Goal: Task Accomplishment & Management: Use online tool/utility

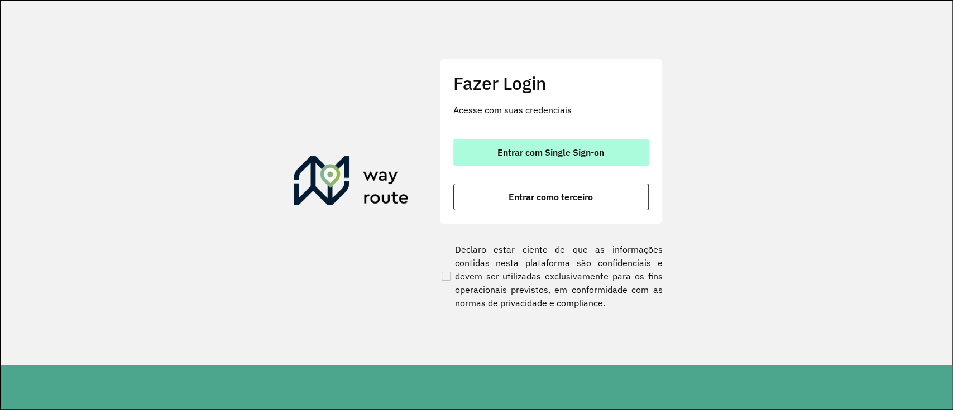
click at [547, 158] on button "Entrar com Single Sign-on" at bounding box center [550, 152] width 195 height 27
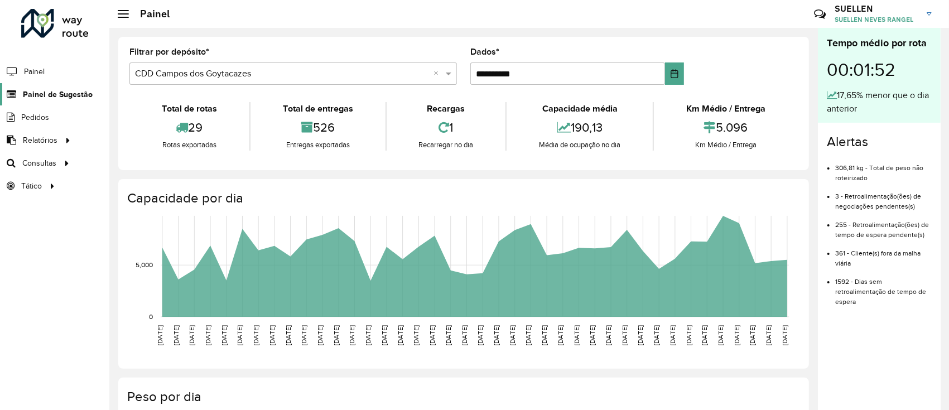
click at [41, 95] on font "Painel de Sugestão" at bounding box center [58, 94] width 70 height 9
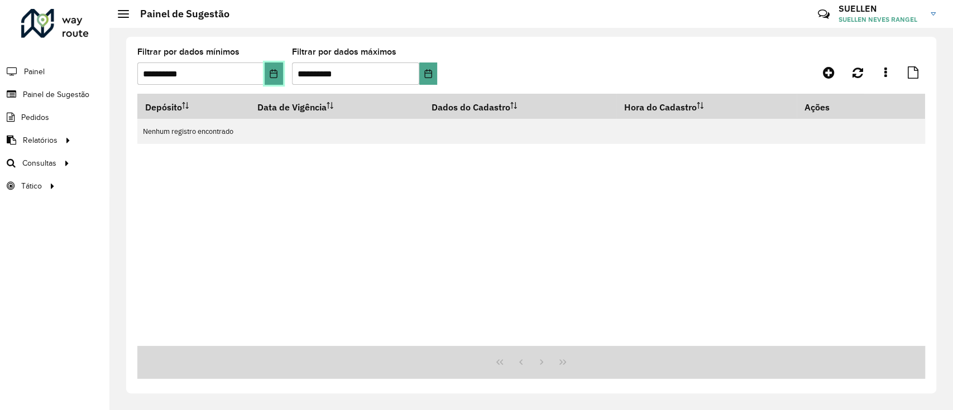
click at [269, 75] on button "Escolha a data" at bounding box center [274, 74] width 18 height 22
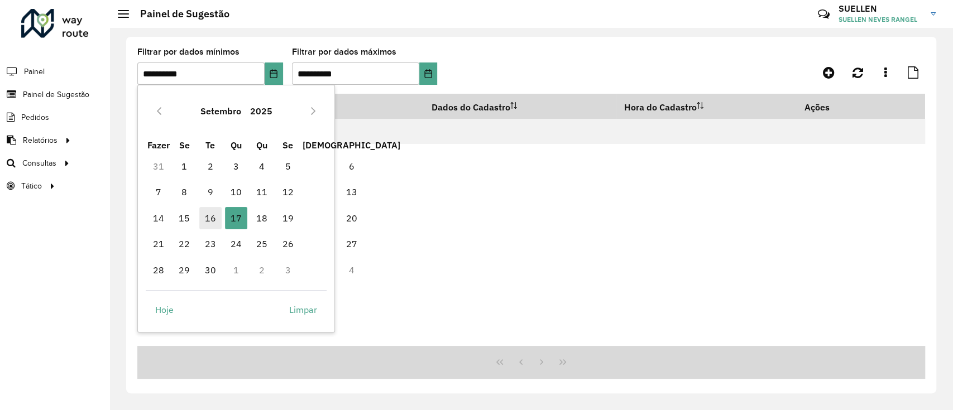
click at [201, 219] on span "16" at bounding box center [210, 218] width 22 height 22
type input "**********"
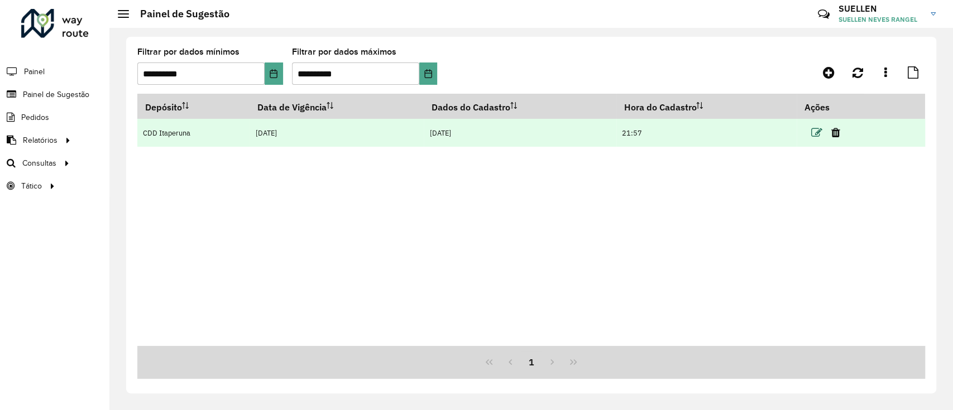
click at [811, 131] on icon at bounding box center [816, 132] width 11 height 11
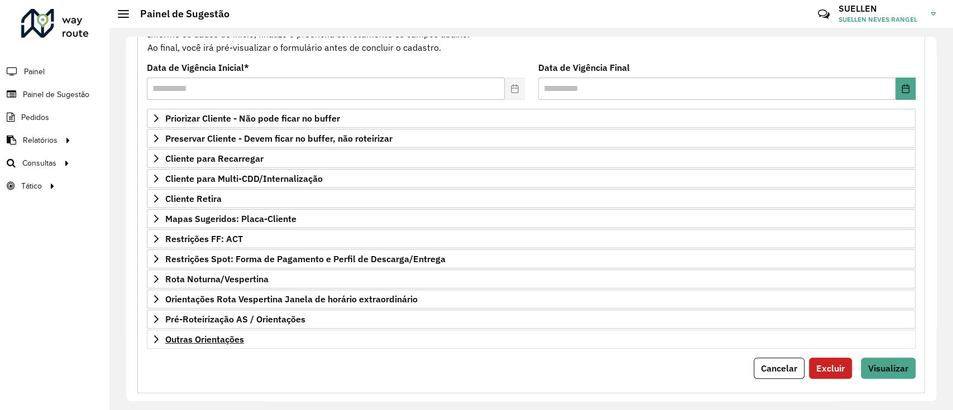
scroll to position [143, 0]
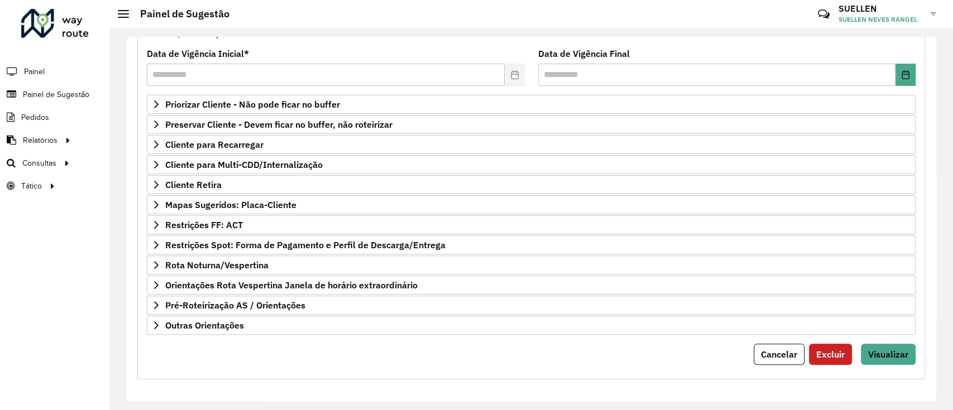
click at [871, 363] on div "Cadastro Painel de sugestão de roteirização: Informe os dados de início, finali…" at bounding box center [530, 186] width 787 height 385
click at [876, 354] on font "Visualizar" at bounding box center [888, 354] width 40 height 11
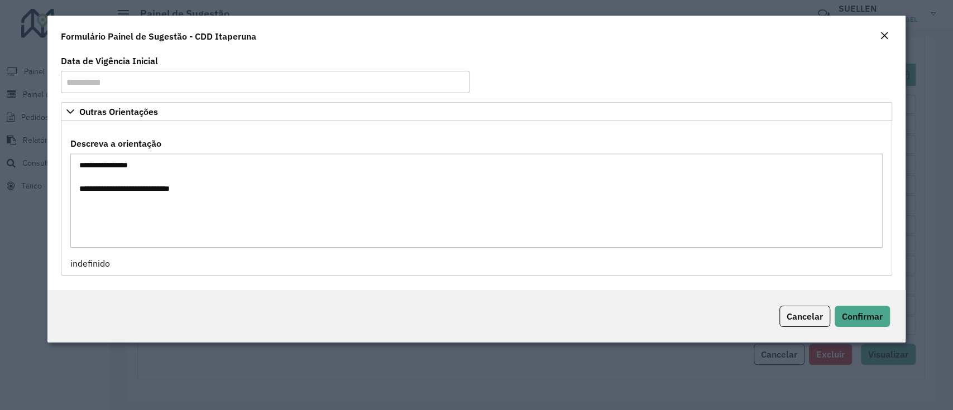
click at [880, 32] on em "Fechar" at bounding box center [884, 35] width 9 height 9
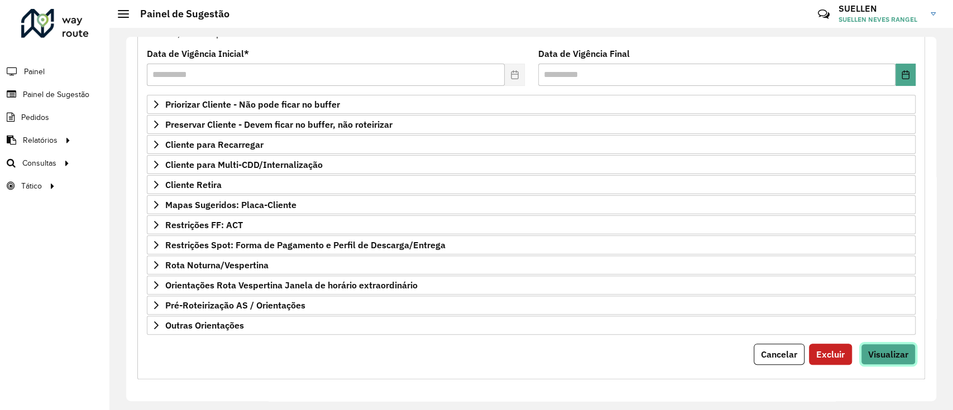
click at [888, 349] on font "Visualizar" at bounding box center [888, 354] width 40 height 11
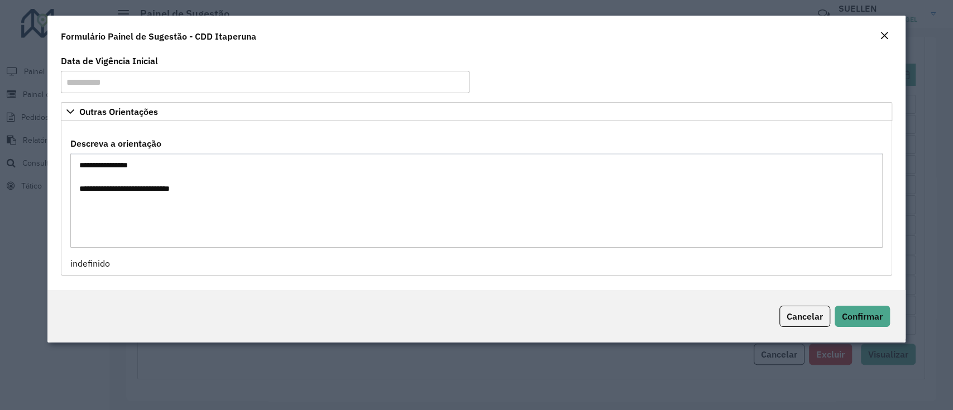
click at [883, 31] on em "Fechar" at bounding box center [884, 35] width 9 height 9
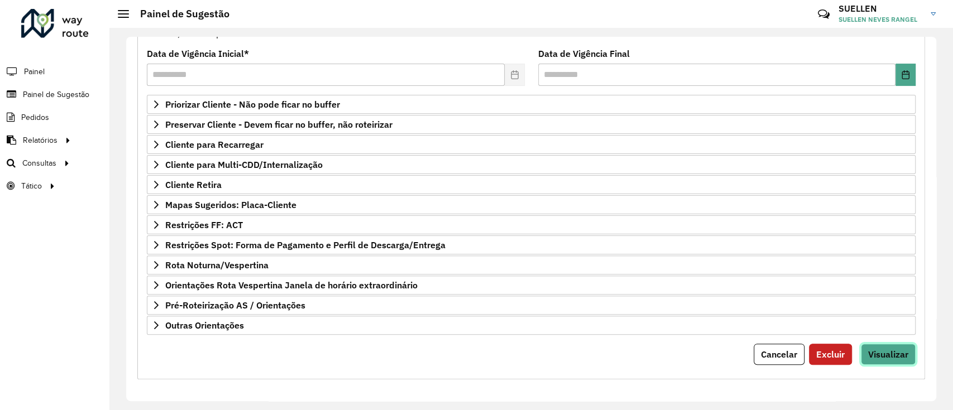
click at [888, 344] on button "Visualizar" at bounding box center [888, 354] width 55 height 21
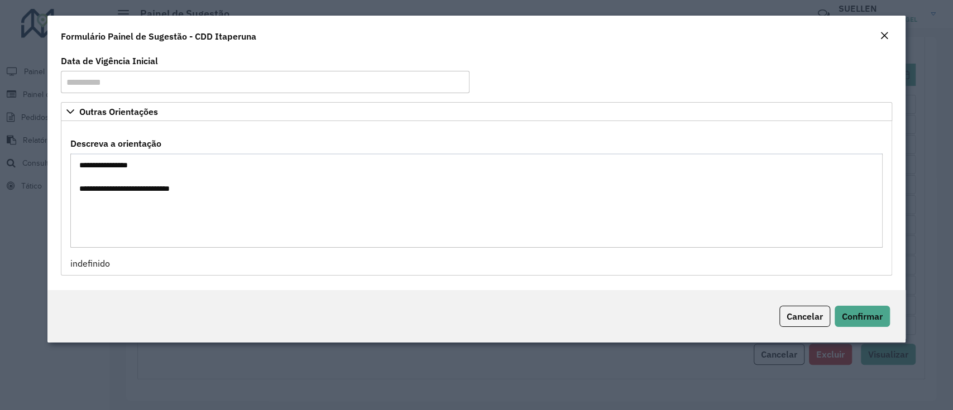
click at [885, 36] on em "Fechar" at bounding box center [884, 35] width 9 height 9
